Goal: Transaction & Acquisition: Book appointment/travel/reservation

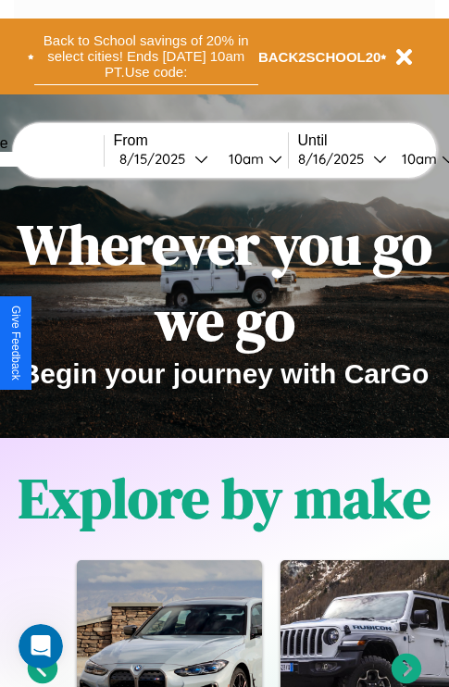
click at [145, 57] on button "Back to School savings of 20% in select cities! Ends [DATE] 10am PT. Use code:" at bounding box center [146, 56] width 224 height 57
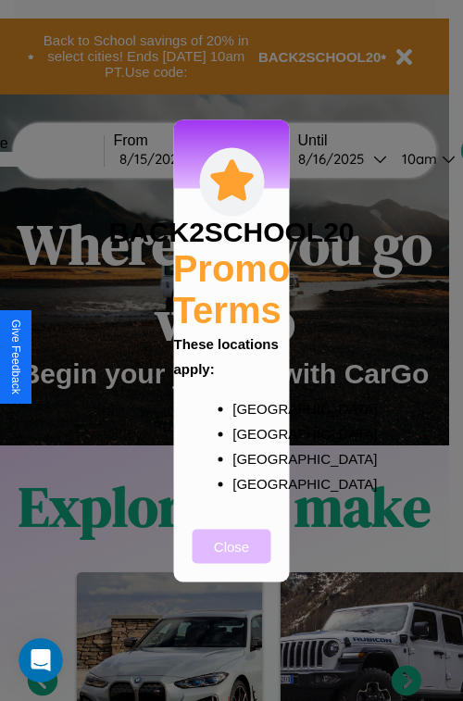
click at [232, 559] on button "Close" at bounding box center [232, 546] width 79 height 34
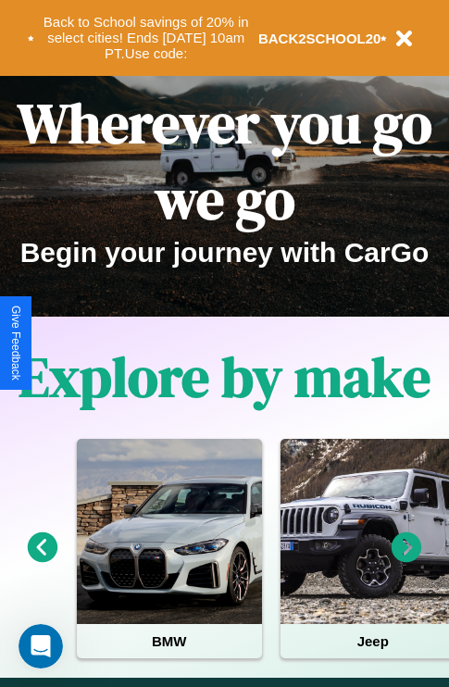
scroll to position [285, 0]
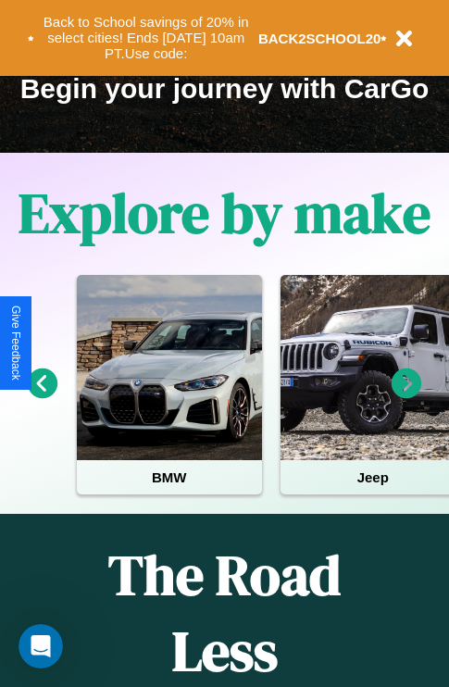
click at [407, 396] on icon at bounding box center [407, 384] width 31 height 31
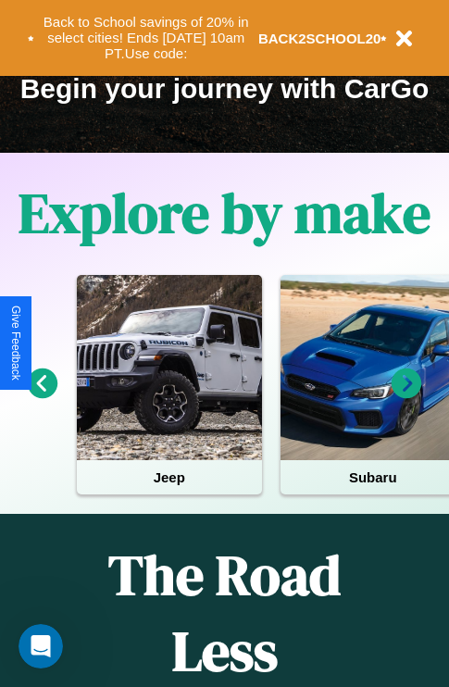
click at [407, 396] on icon at bounding box center [407, 384] width 31 height 31
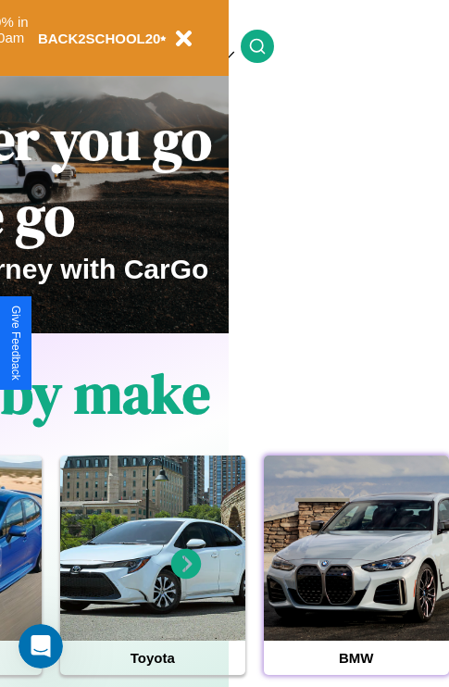
click at [356, 577] on div at bounding box center [356, 548] width 185 height 185
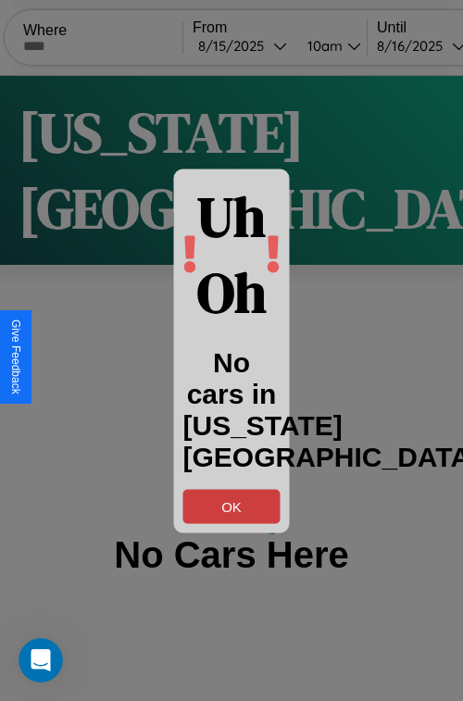
click at [232, 506] on button "OK" at bounding box center [231, 506] width 97 height 34
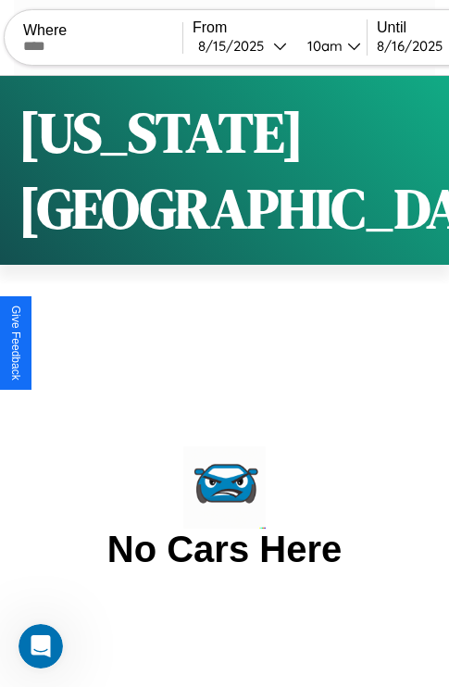
click at [115, 45] on input "text" at bounding box center [102, 46] width 159 height 15
type input "**********"
click at [268, 45] on div "8 / 15 / 2025" at bounding box center [235, 46] width 75 height 18
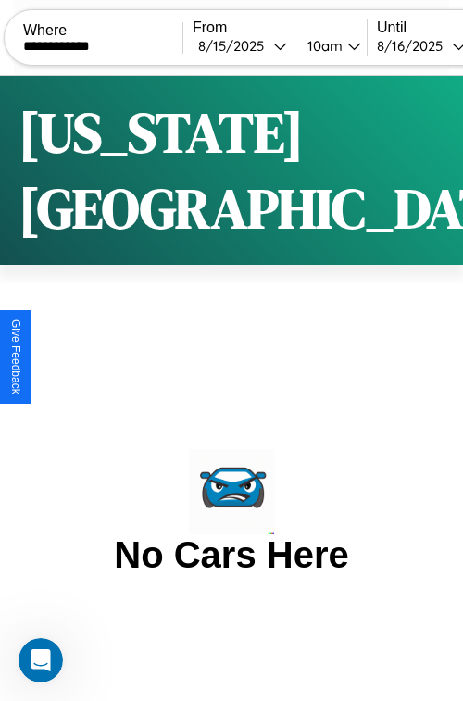
select select "*"
select select "****"
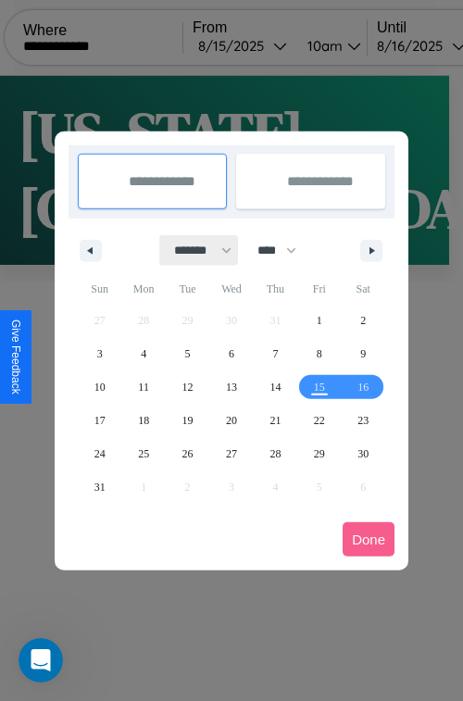
click at [195, 250] on select "******* ******** ***** ***** *** **** **** ****** ********* ******* ******** **…" at bounding box center [199, 250] width 79 height 31
select select "**"
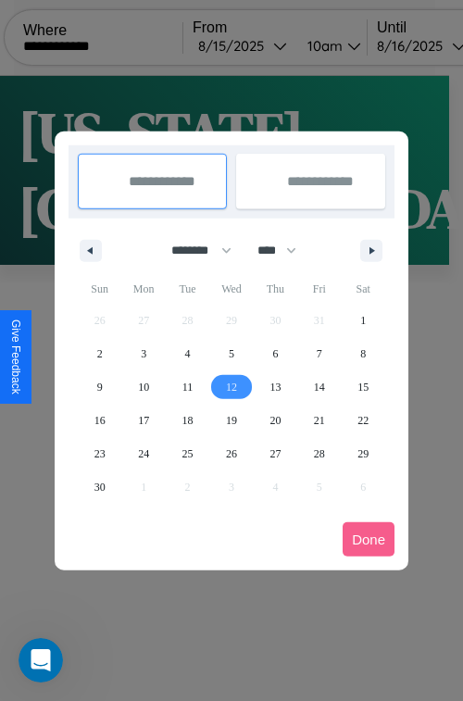
click at [231, 386] on span "12" at bounding box center [231, 387] width 11 height 33
type input "**********"
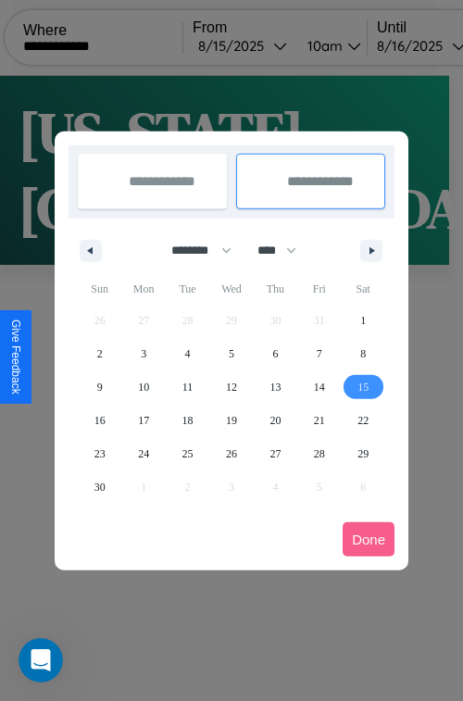
click at [363, 386] on span "15" at bounding box center [363, 387] width 11 height 33
type input "**********"
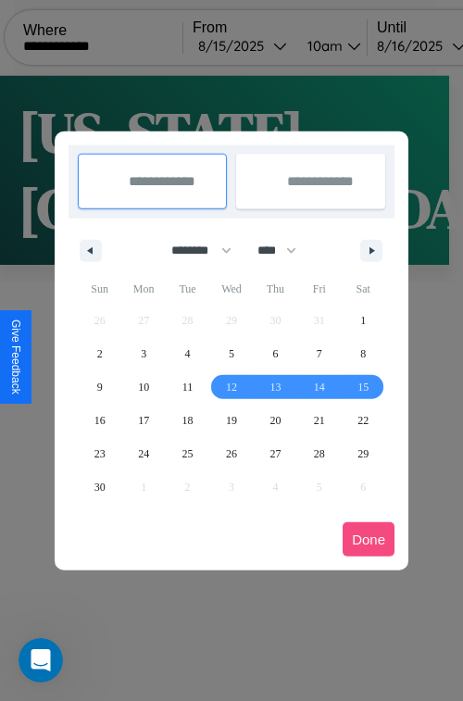
click at [369, 539] on button "Done" at bounding box center [369, 539] width 52 height 34
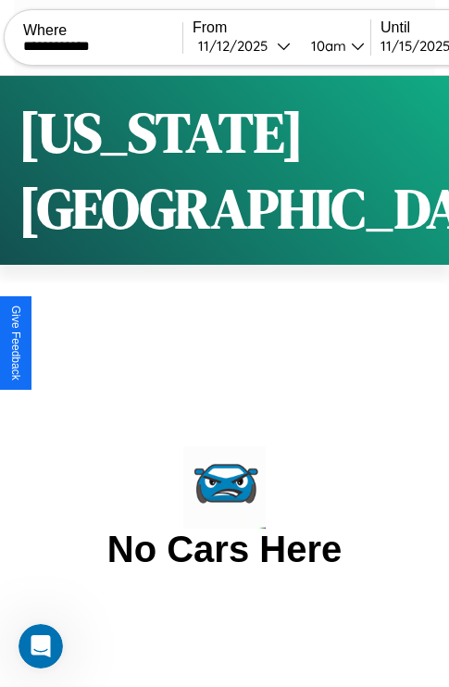
click at [351, 45] on div "10am" at bounding box center [326, 46] width 49 height 18
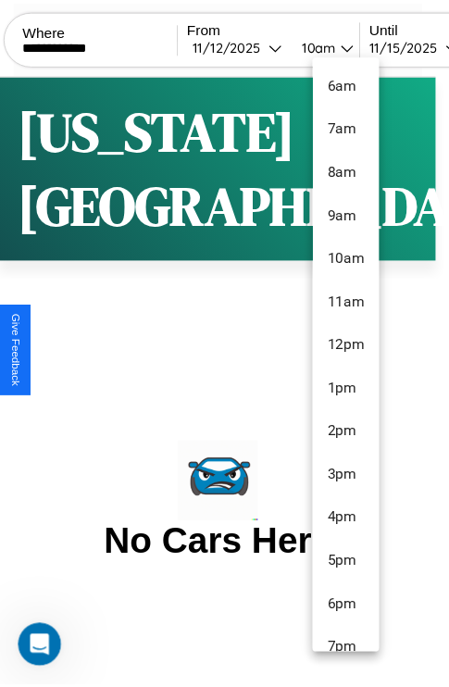
scroll to position [195, 0]
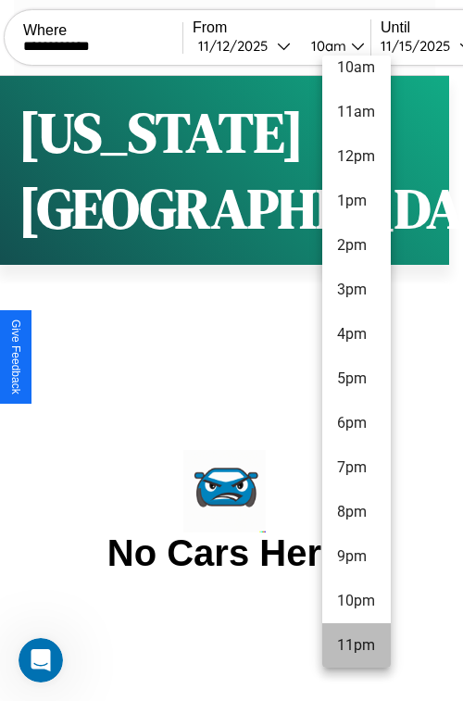
click at [356, 646] on li "11pm" at bounding box center [356, 645] width 69 height 44
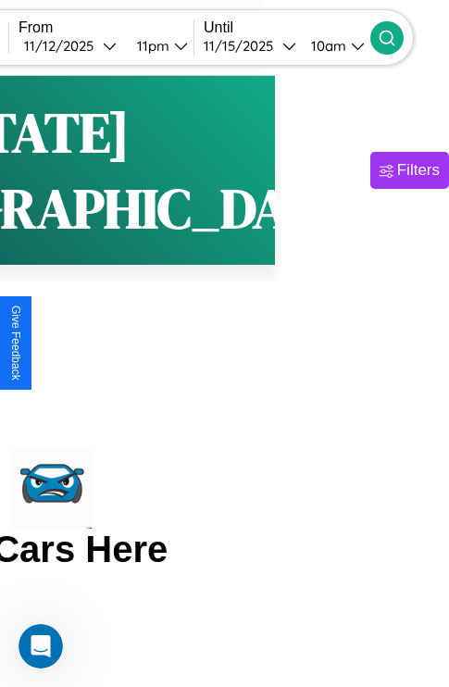
click at [396, 37] on icon at bounding box center [387, 38] width 19 height 19
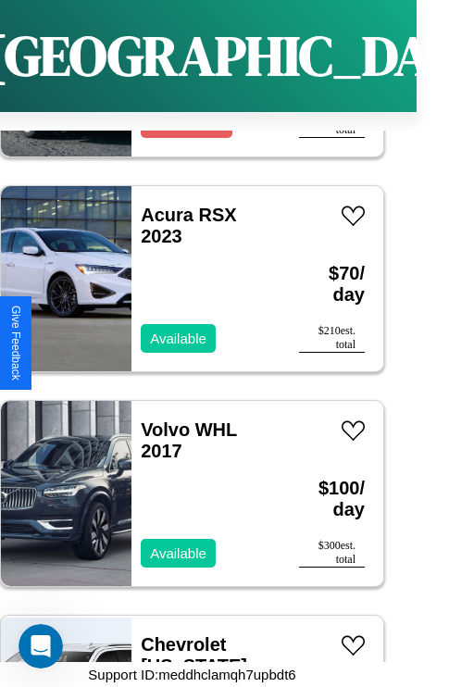
scroll to position [14253, 0]
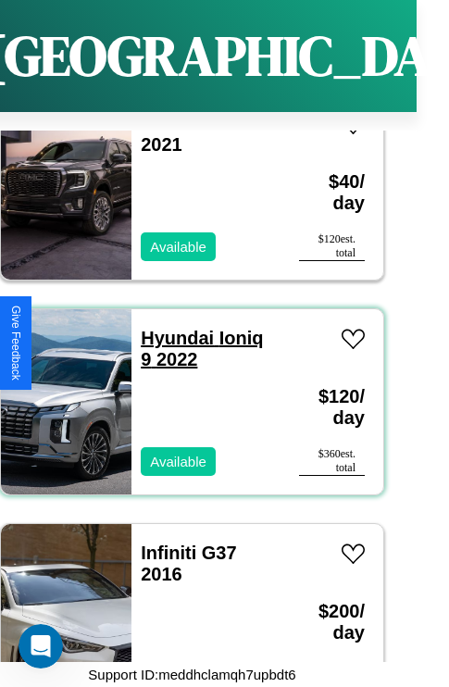
click at [171, 328] on link "Hyundai Ioniq 9 2022" at bounding box center [202, 349] width 122 height 42
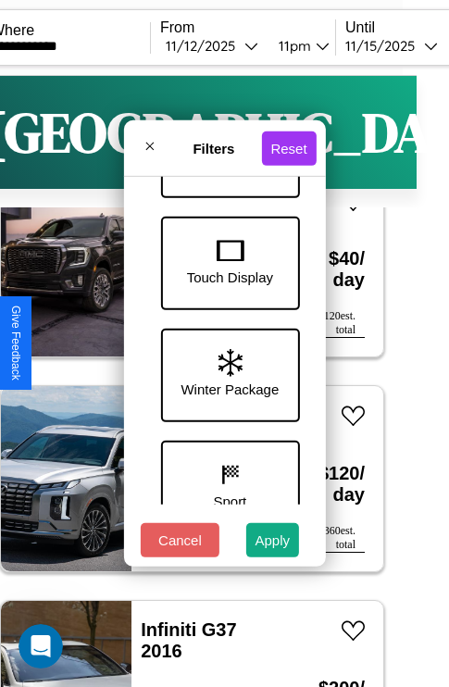
scroll to position [603, 0]
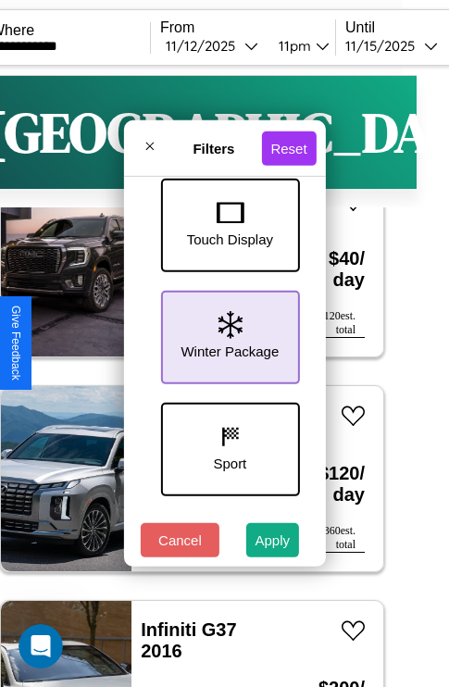
click at [227, 333] on icon at bounding box center [230, 325] width 24 height 28
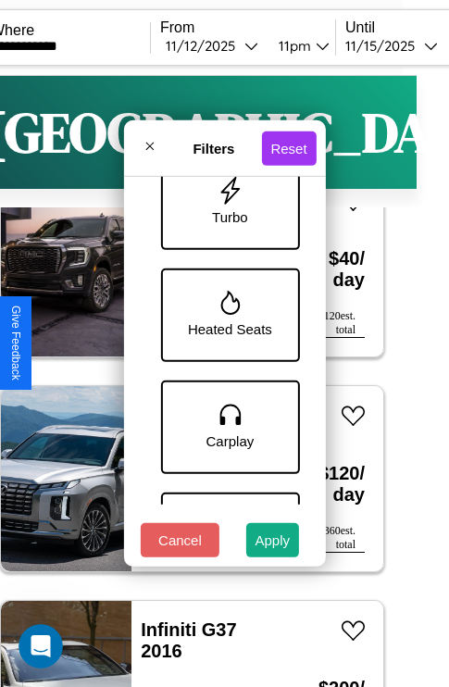
scroll to position [1273, 0]
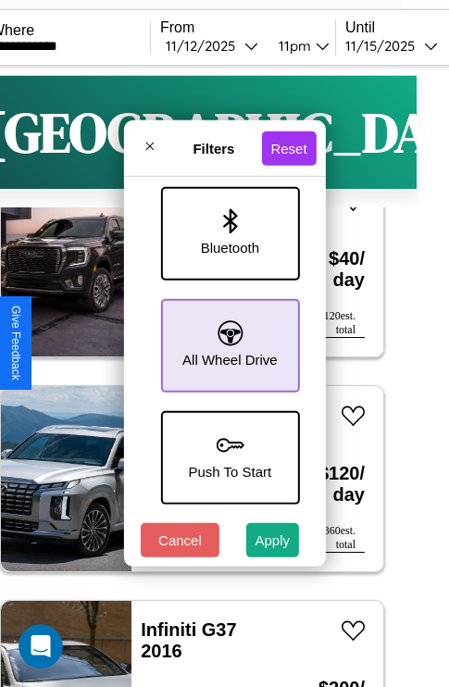
click at [227, 336] on icon at bounding box center [230, 333] width 25 height 25
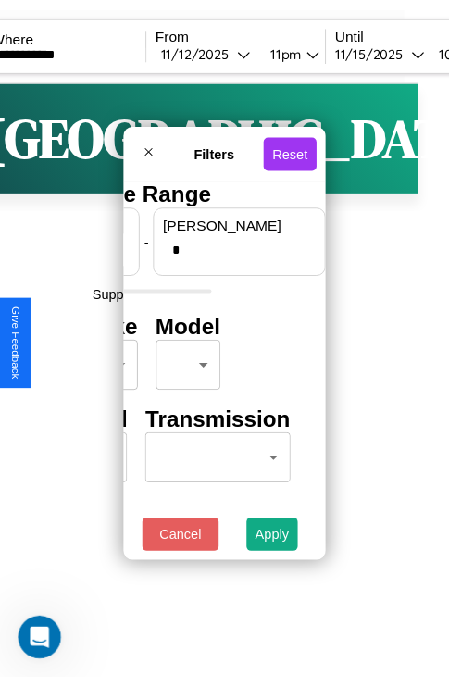
scroll to position [0, 0]
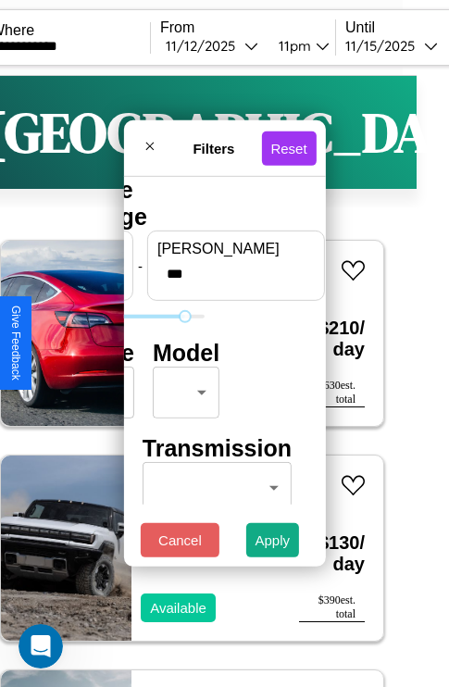
type input "***"
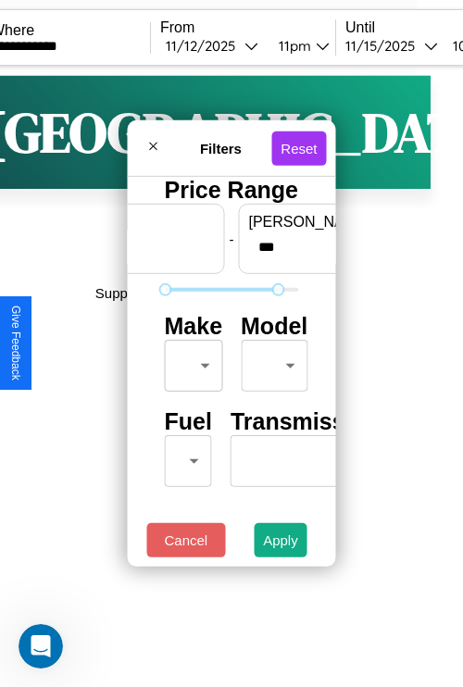
type input "**"
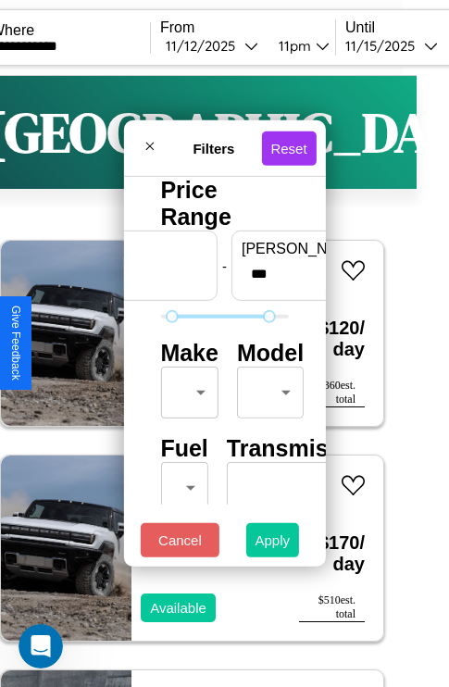
click at [273, 545] on button "Apply" at bounding box center [273, 540] width 54 height 34
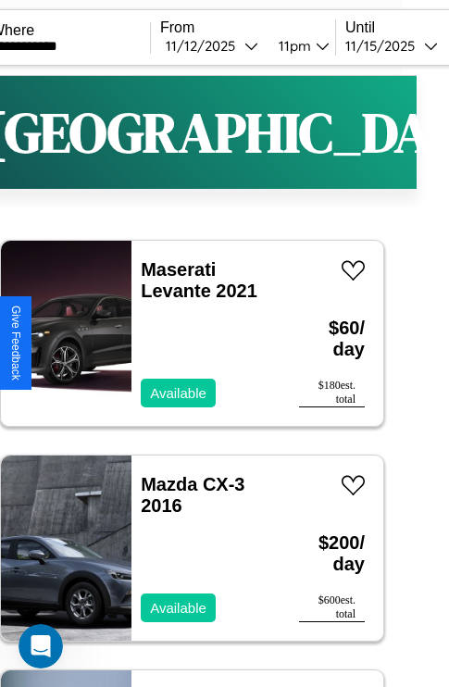
scroll to position [284, 0]
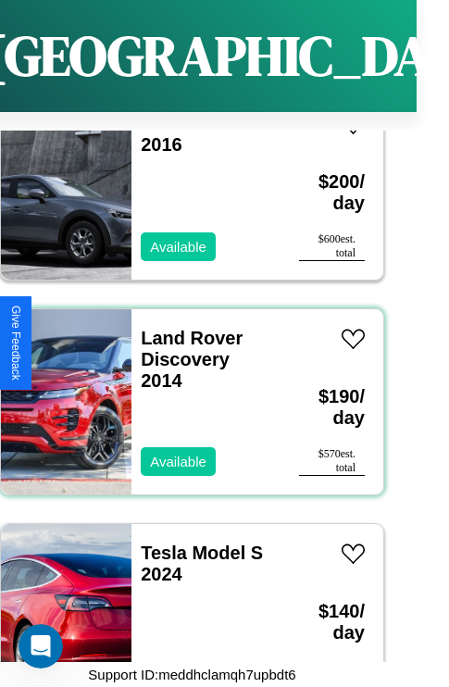
click at [185, 391] on div "Land Rover Discovery 2014 Available" at bounding box center [206, 401] width 149 height 185
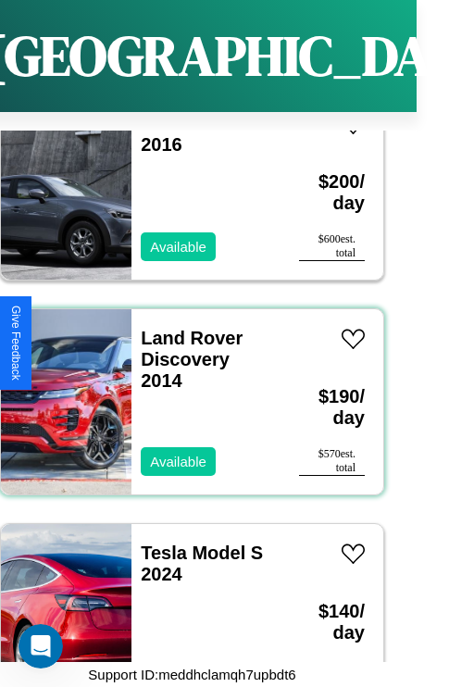
click at [185, 391] on div "Land Rover Discovery 2014 Available" at bounding box center [206, 401] width 149 height 185
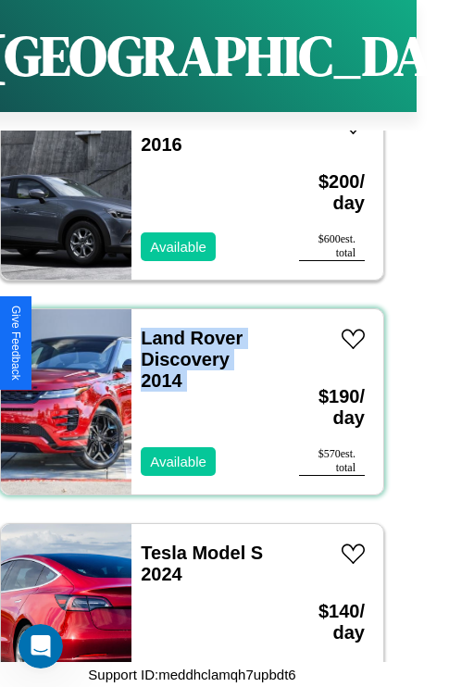
click at [185, 391] on div "Land Rover Discovery 2014 Available" at bounding box center [206, 401] width 149 height 185
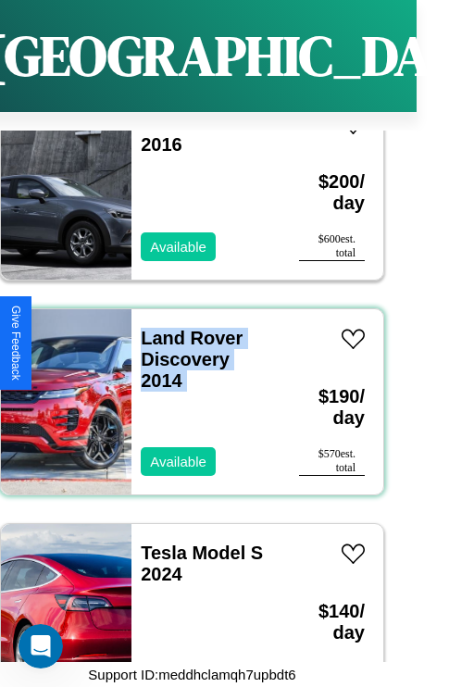
click at [185, 391] on div "Land Rover Discovery 2014 Available" at bounding box center [206, 401] width 149 height 185
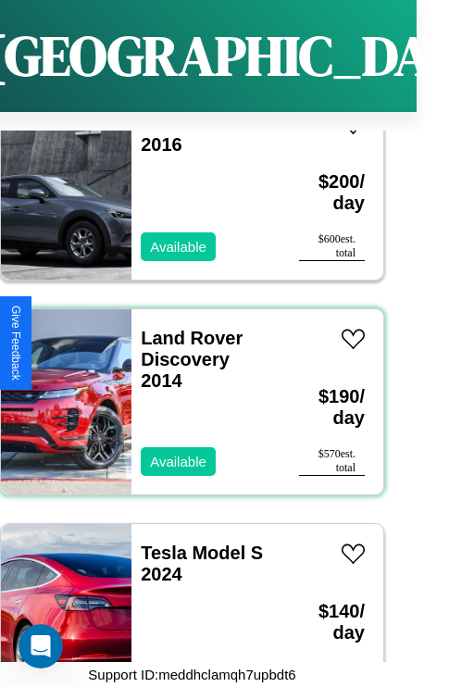
click at [185, 391] on div "Land Rover Discovery 2014 Available" at bounding box center [206, 401] width 149 height 185
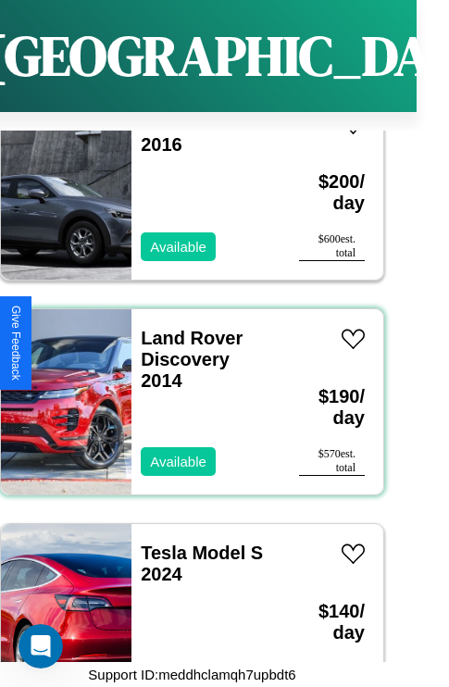
click at [185, 391] on div "Land Rover Discovery 2014 Available" at bounding box center [206, 401] width 149 height 185
click at [186, 328] on link "Land Rover Discovery 2014" at bounding box center [192, 359] width 102 height 63
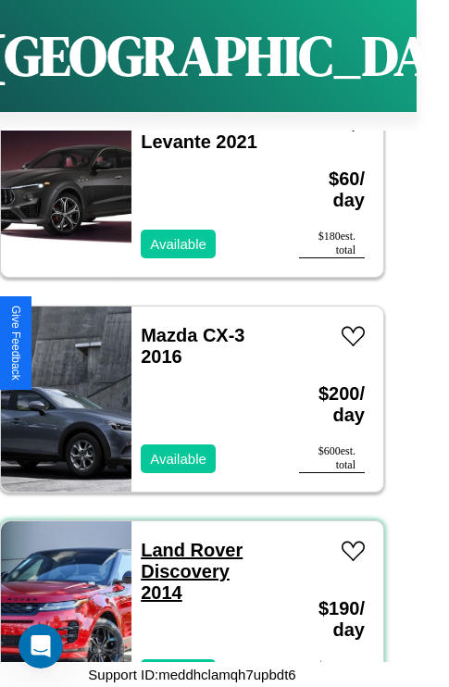
scroll to position [69, 0]
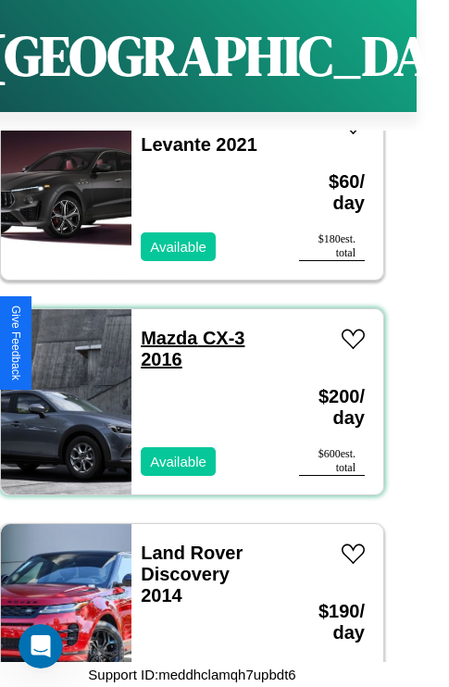
click at [163, 328] on link "Mazda CX-3 2016" at bounding box center [193, 349] width 104 height 42
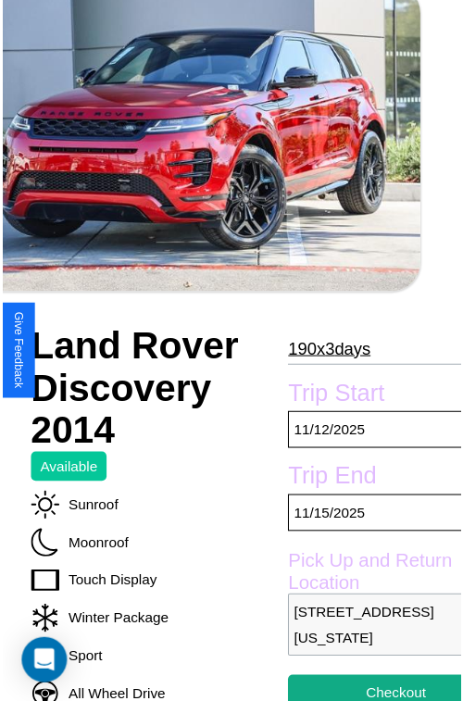
scroll to position [167, 74]
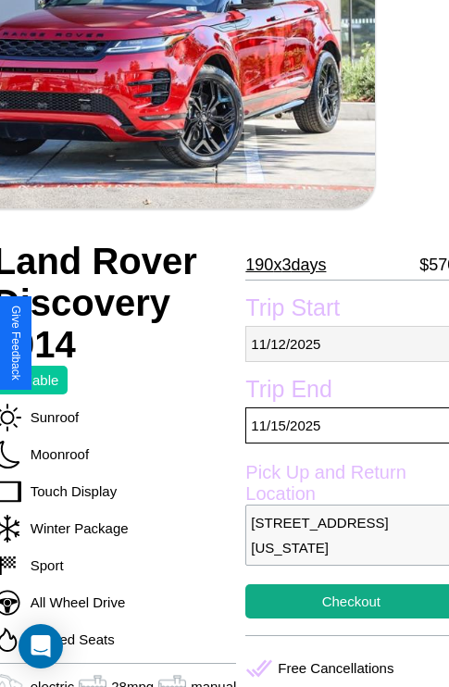
click at [344, 344] on p "11 / 12 / 2025" at bounding box center [350, 344] width 211 height 36
select select "*"
select select "****"
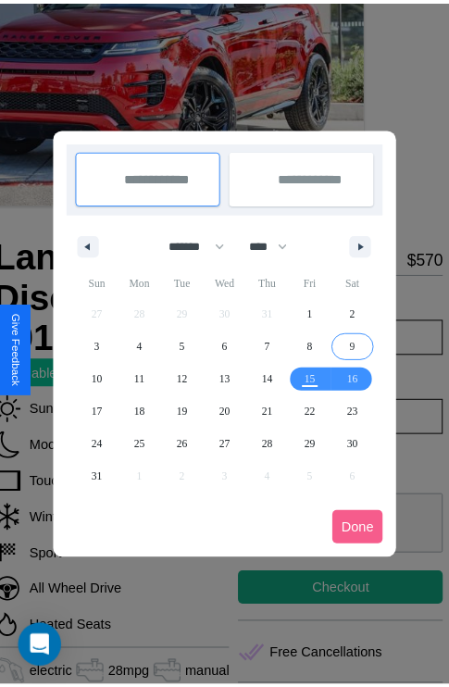
scroll to position [0, 74]
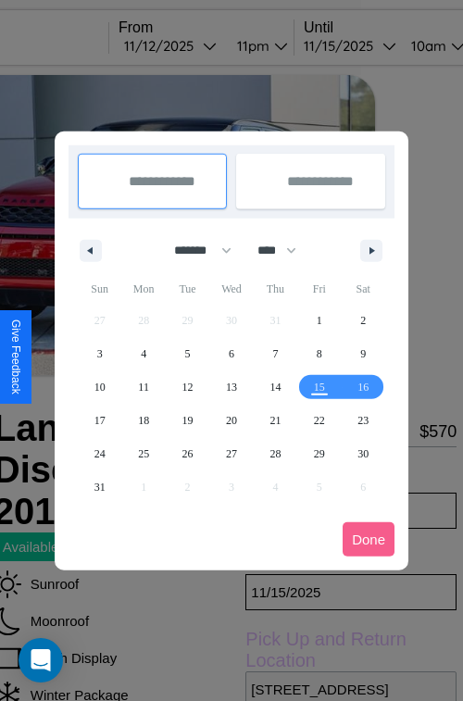
click at [195, 45] on div at bounding box center [231, 350] width 463 height 701
